Goal: Navigation & Orientation: Find specific page/section

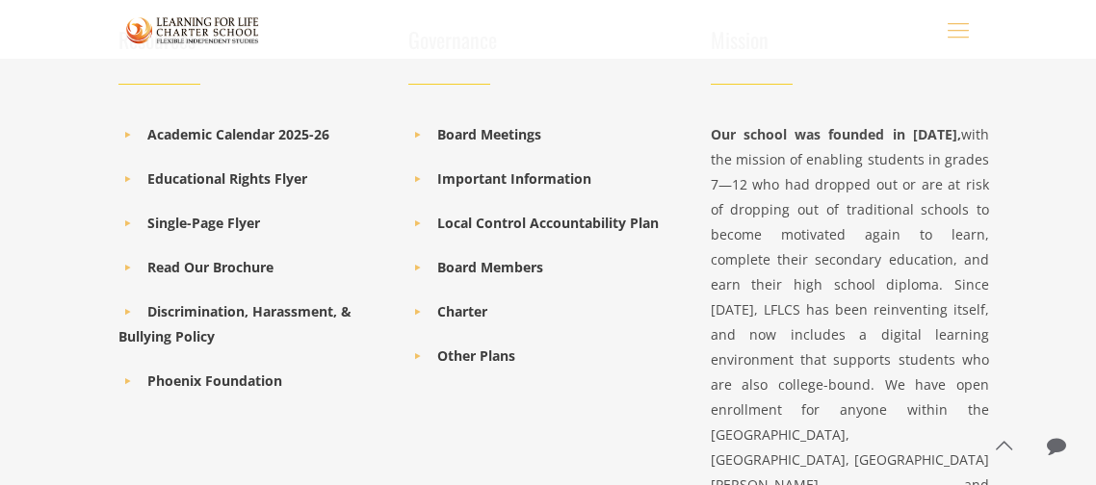
scroll to position [2797, 0]
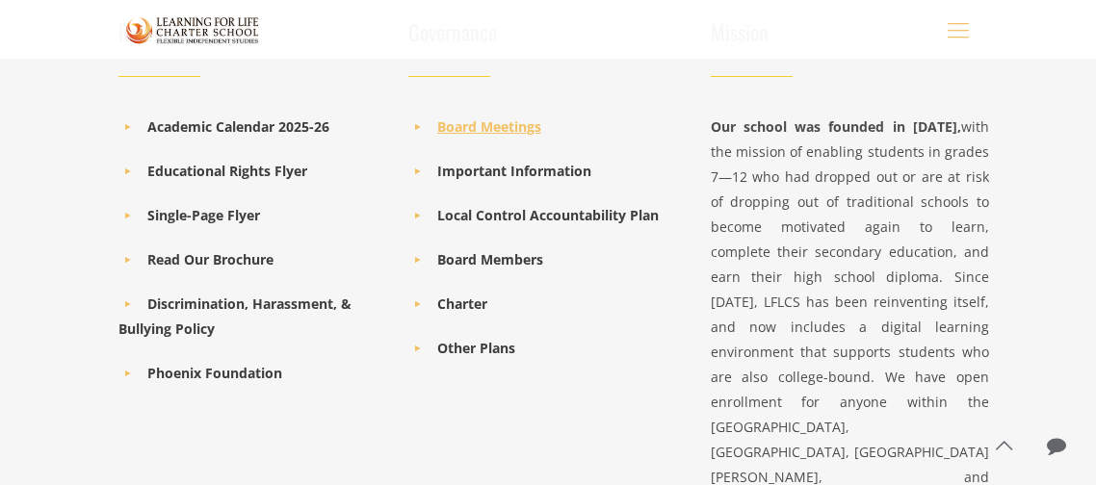
click at [480, 123] on b "Board Meetings" at bounding box center [489, 126] width 104 height 18
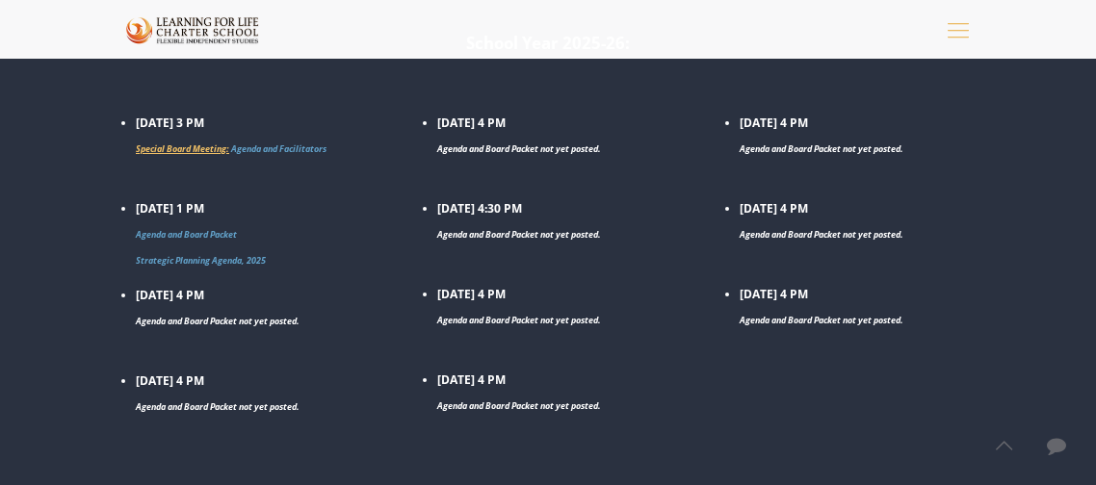
scroll to position [519, 0]
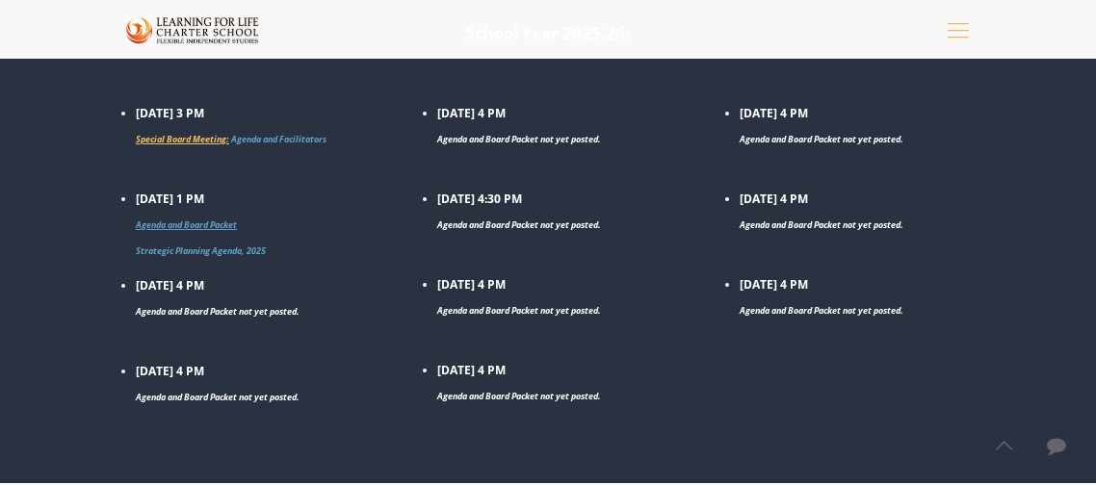
click at [220, 224] on link "Agenda and Board Packet" at bounding box center [186, 225] width 101 height 13
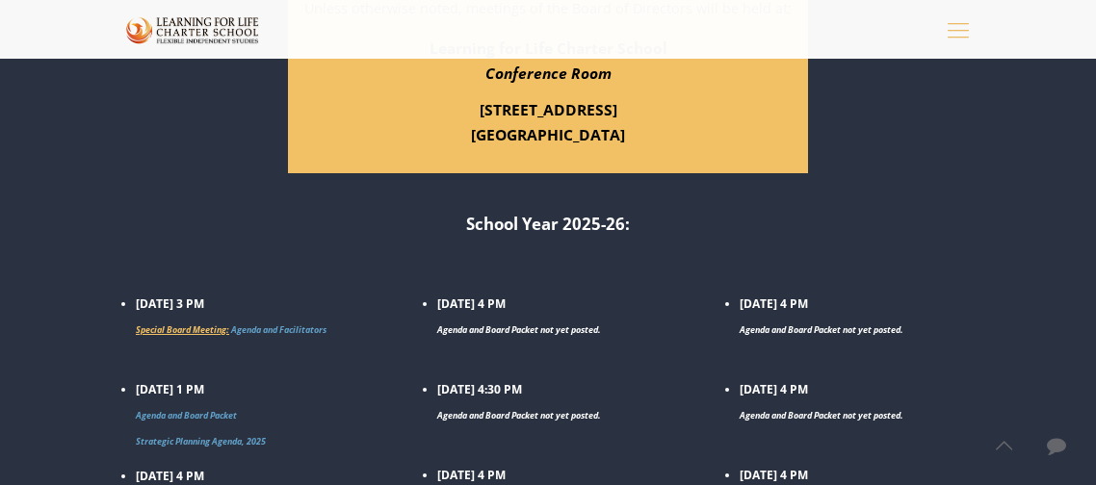
scroll to position [326, 0]
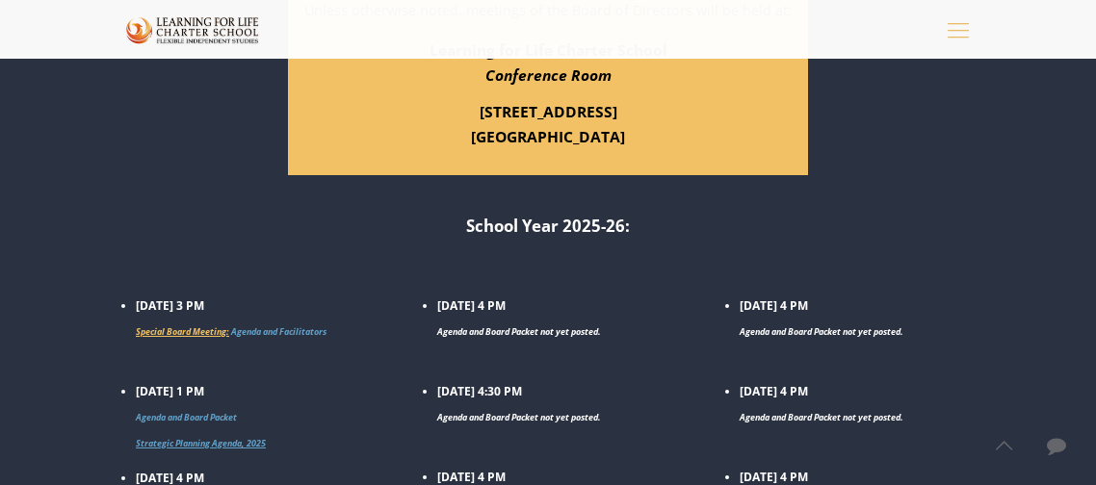
click at [234, 444] on link "Strategic Planning Agenda, 2025" at bounding box center [201, 443] width 130 height 13
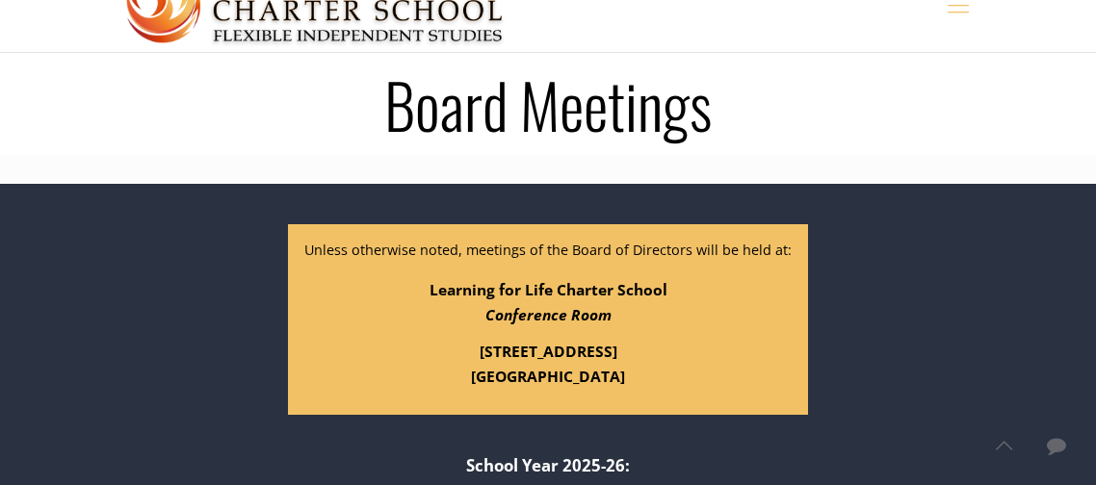
scroll to position [0, 0]
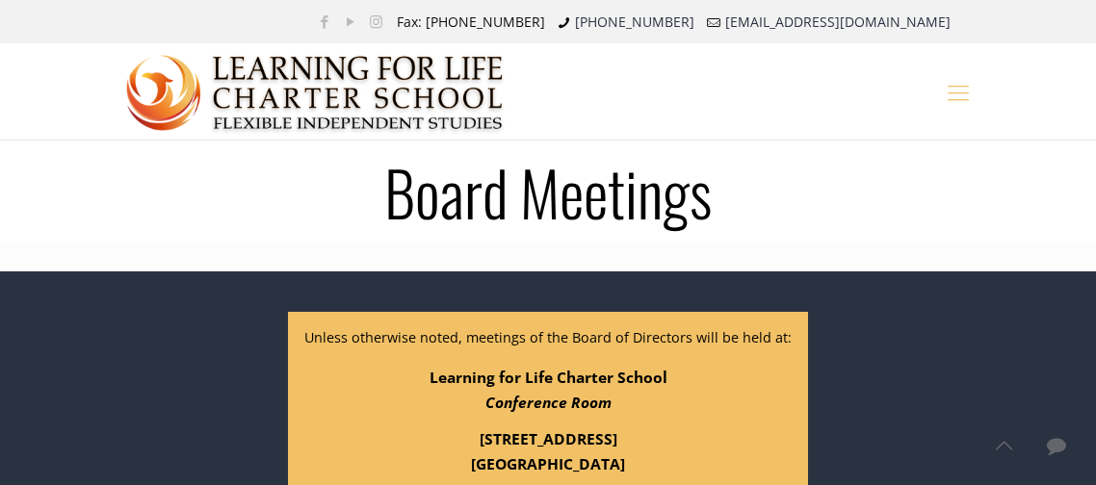
click at [960, 91] on icon "mobile menu" at bounding box center [959, 91] width 30 height 29
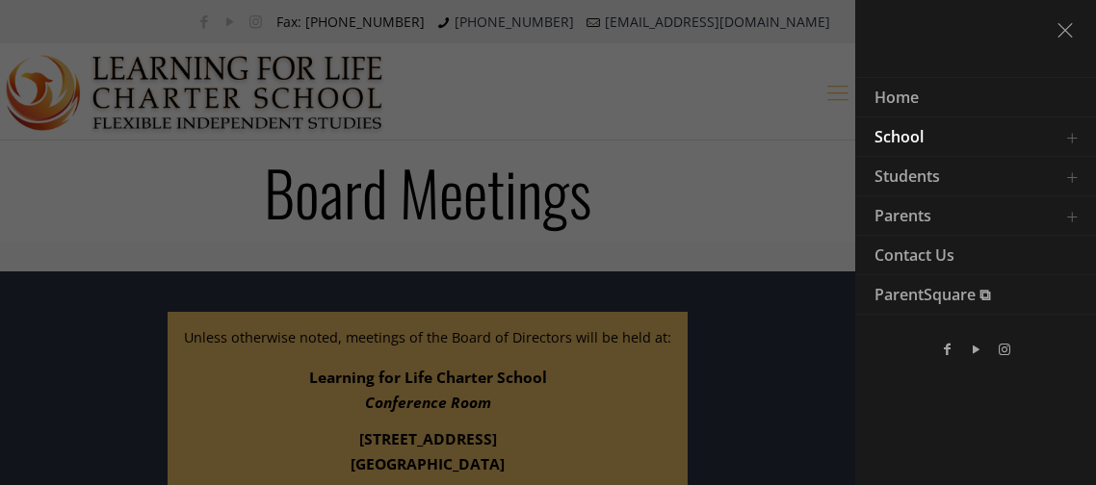
click at [933, 136] on link "School" at bounding box center [951, 136] width 193 height 39
click at [1076, 138] on link "Toggle submenu" at bounding box center [1071, 136] width 39 height 39
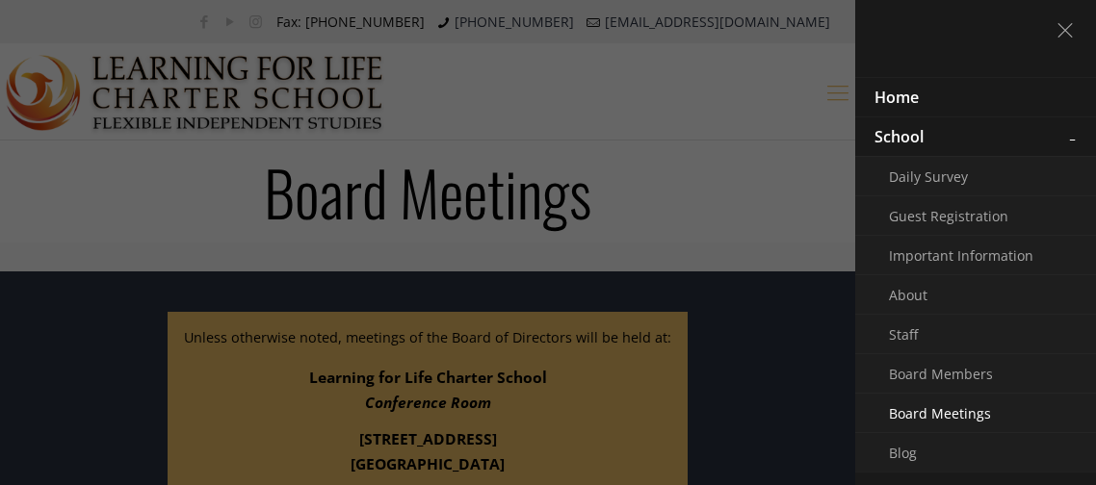
click at [989, 95] on link "Home" at bounding box center [951, 97] width 193 height 39
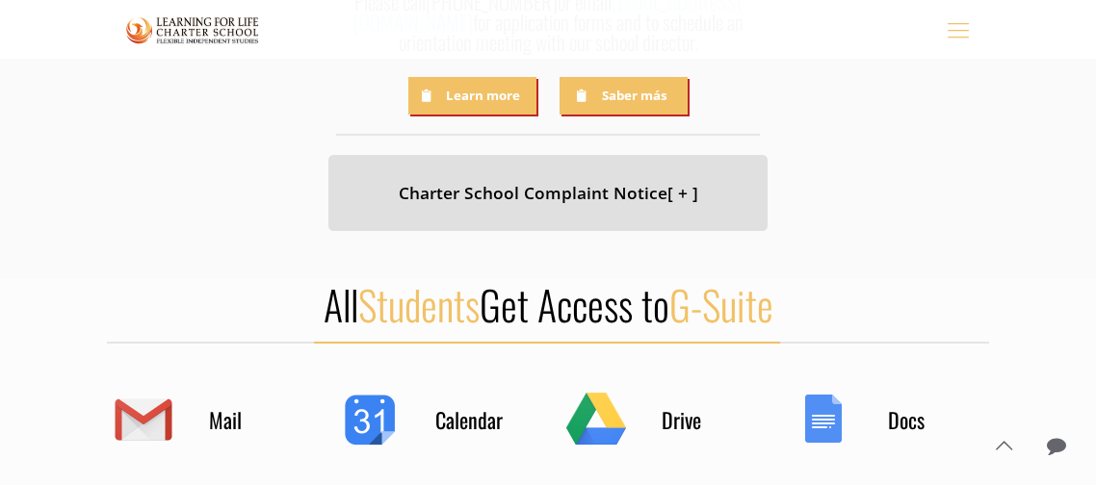
scroll to position [655, 0]
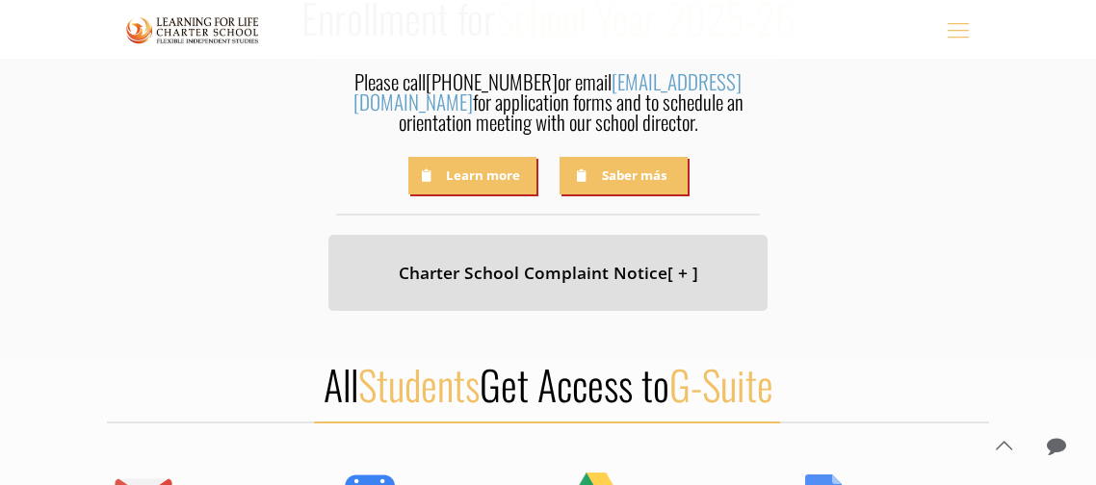
click at [670, 267] on span "[ + ]" at bounding box center [682, 272] width 31 height 23
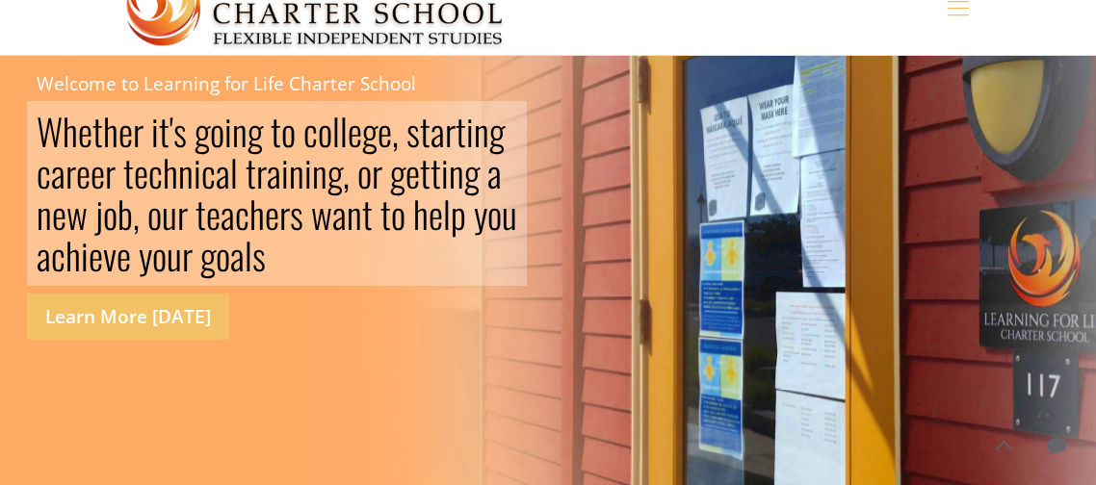
scroll to position [0, 0]
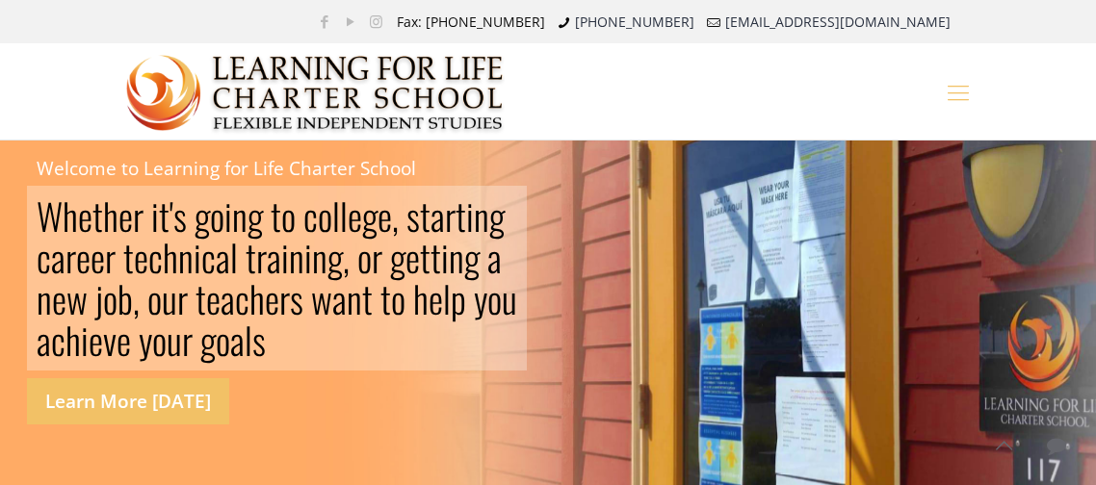
click at [969, 103] on icon "mobile menu" at bounding box center [959, 91] width 30 height 29
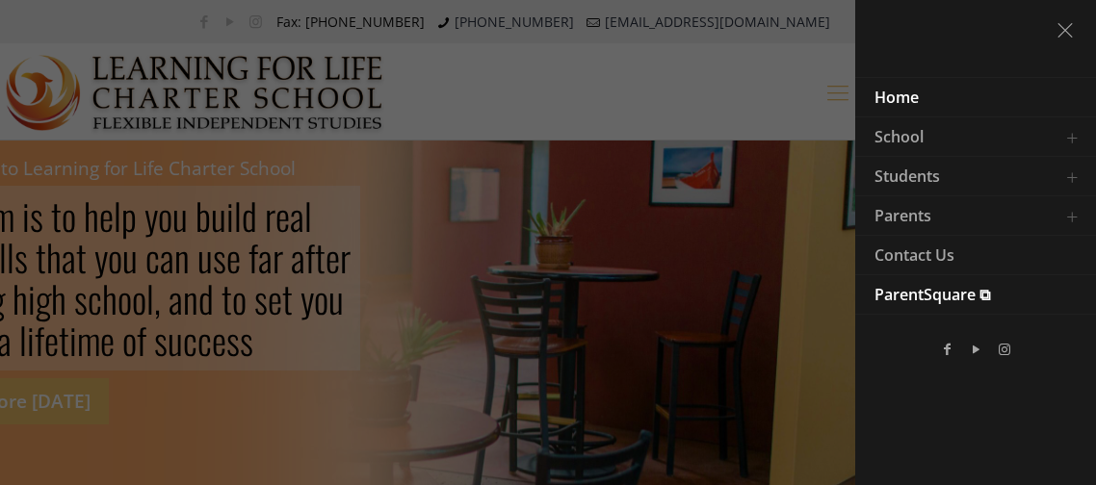
click at [929, 284] on span "ParentSquare ⧉" at bounding box center [932, 294] width 116 height 21
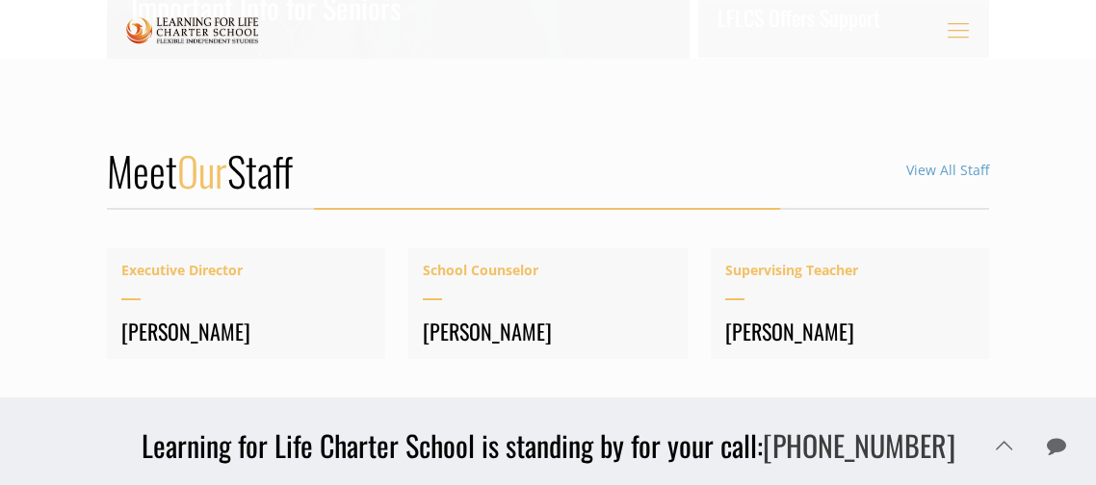
scroll to position [2702, 0]
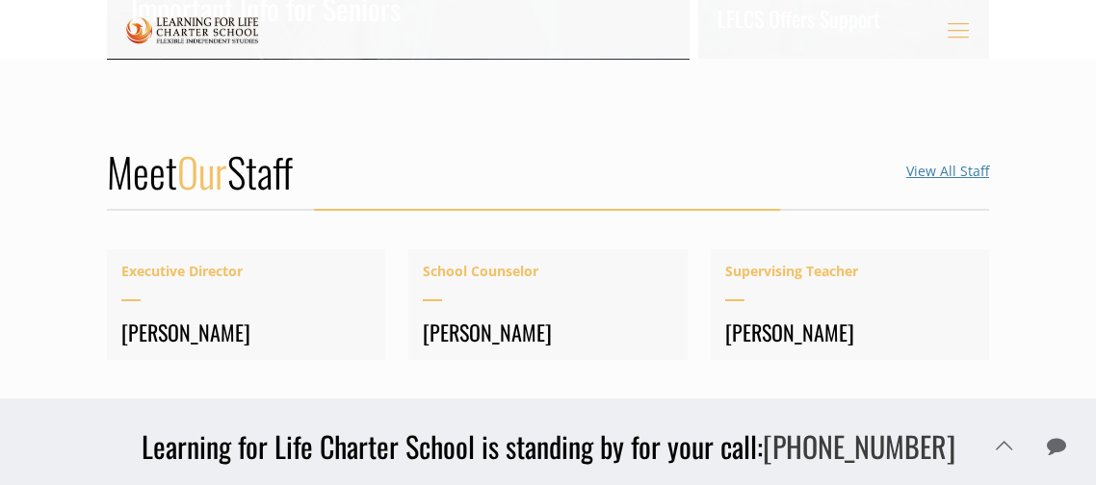
click at [923, 167] on link "View All Staff" at bounding box center [947, 171] width 83 height 18
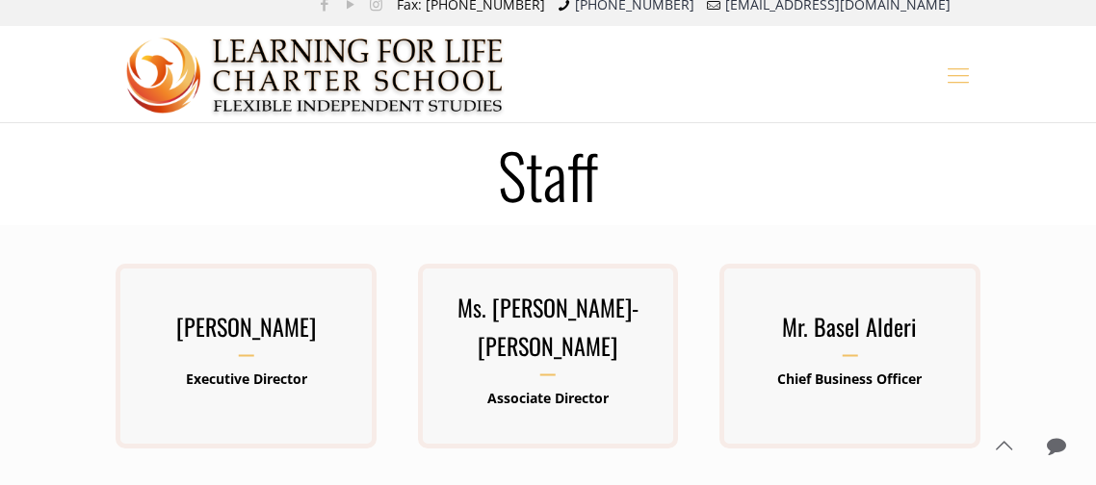
scroll to position [13, 0]
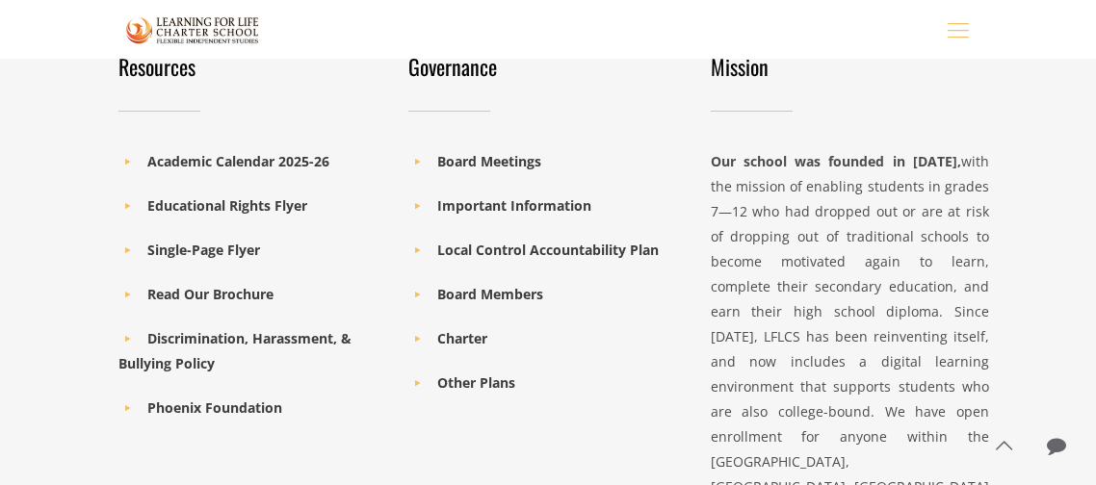
scroll to position [2808, 0]
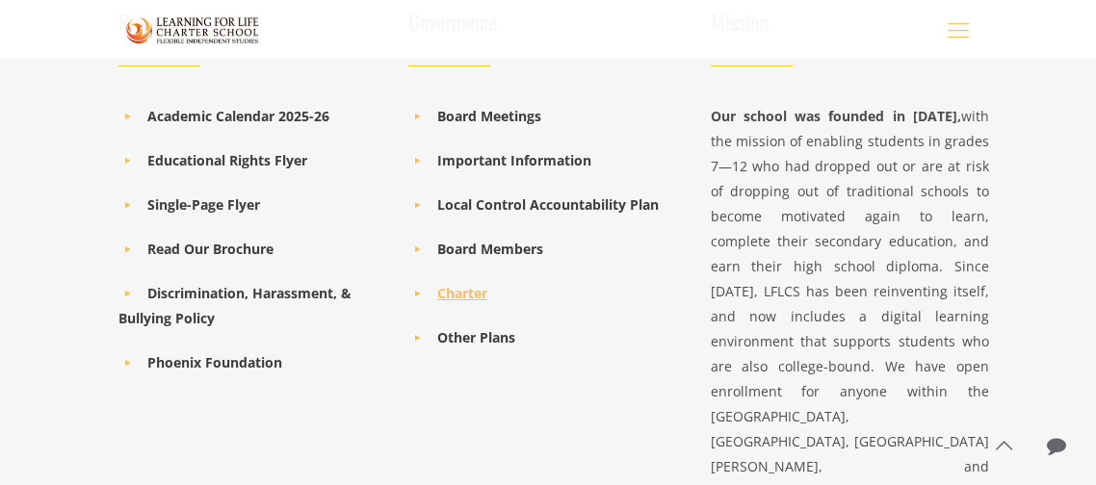
click at [446, 296] on b "Charter" at bounding box center [462, 293] width 50 height 18
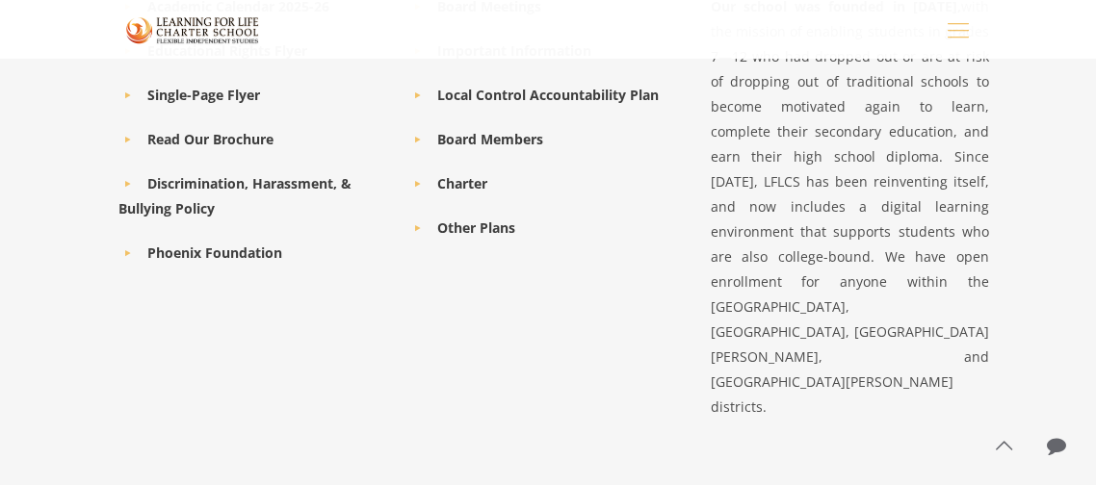
scroll to position [1128, 0]
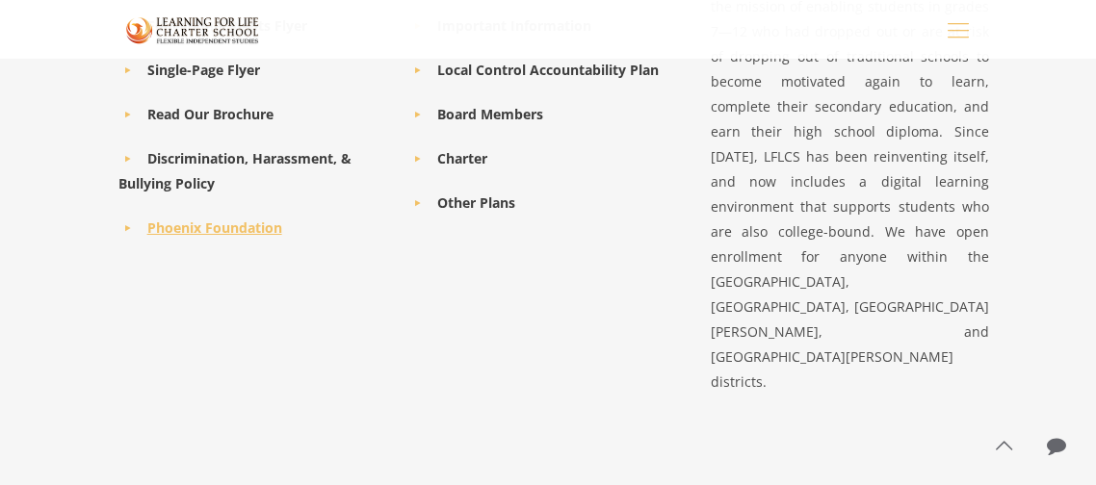
click at [219, 224] on b "Phoenix Foundation" at bounding box center [214, 228] width 135 height 18
